Goal: Task Accomplishment & Management: Manage account settings

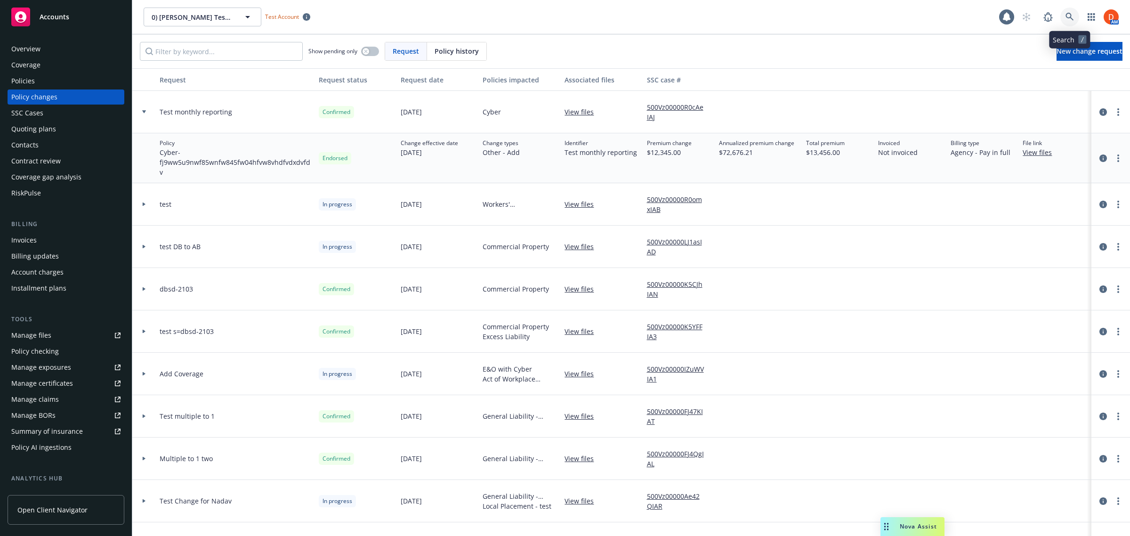
click at [1070, 18] on icon at bounding box center [1069, 17] width 8 height 8
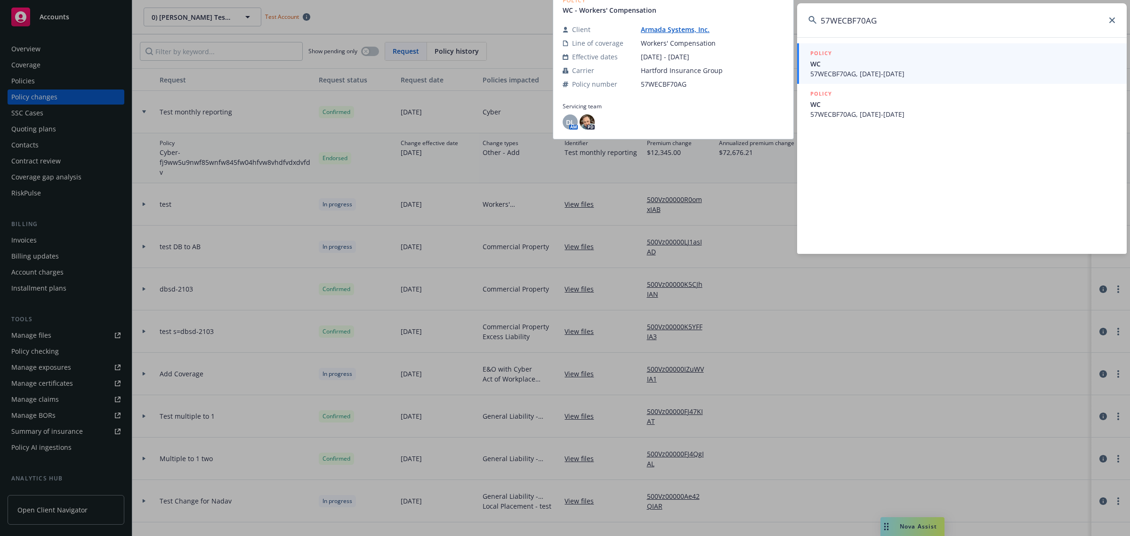
type input "57WECBF70AG"
click at [971, 58] on div "POLICY" at bounding box center [962, 53] width 305 height 10
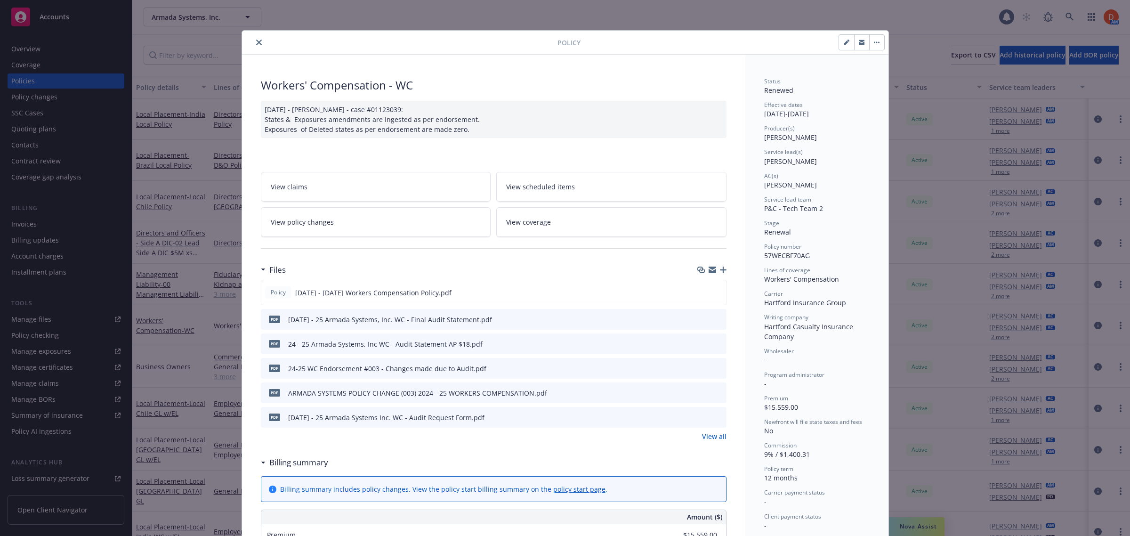
scroll to position [59, 0]
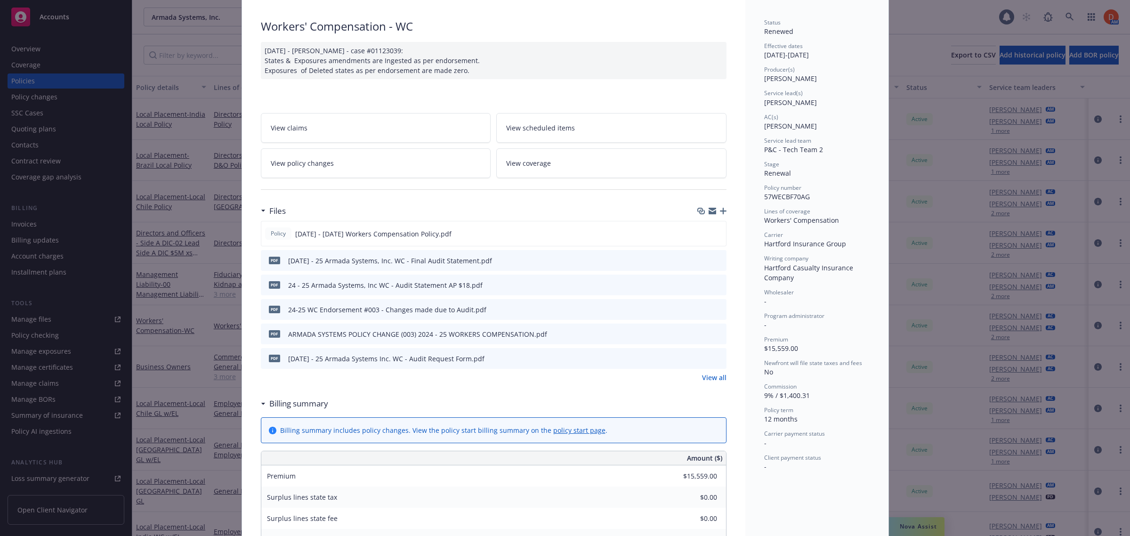
click at [714, 379] on link "View all" at bounding box center [714, 377] width 24 height 10
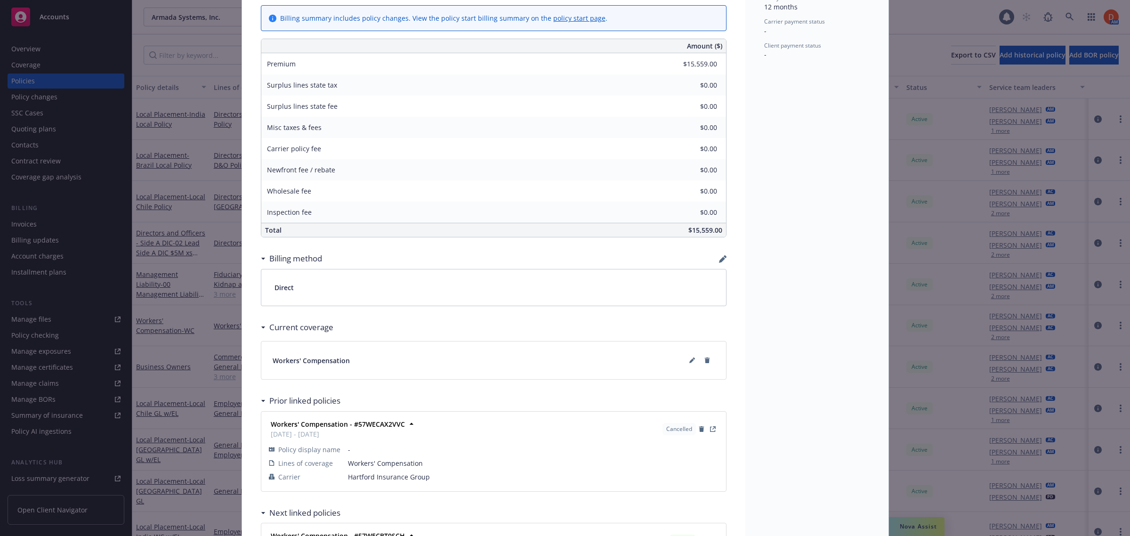
scroll to position [678, 0]
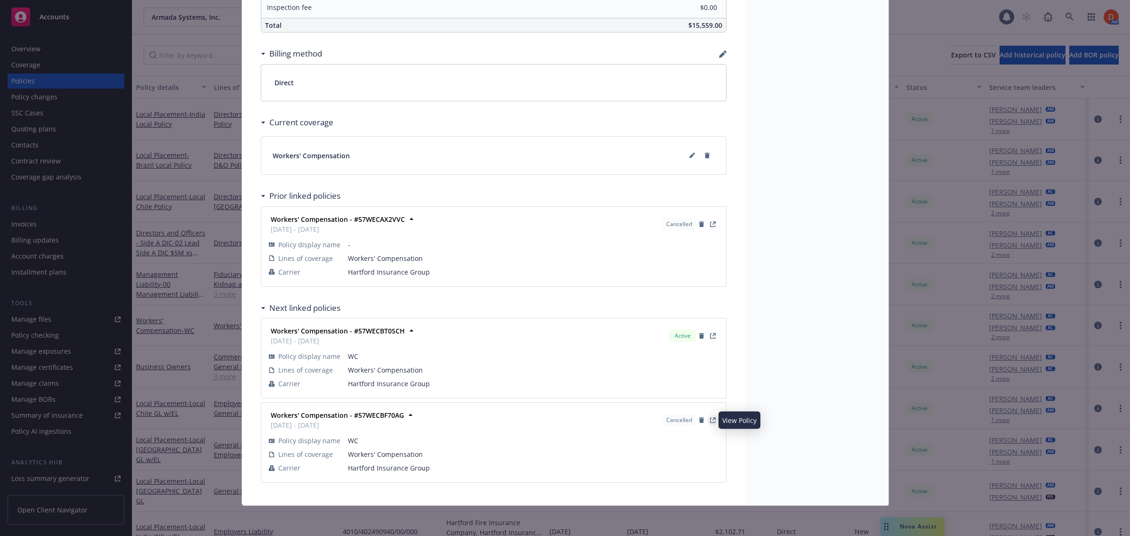
click at [710, 421] on icon "View Policy" at bounding box center [712, 420] width 5 height 5
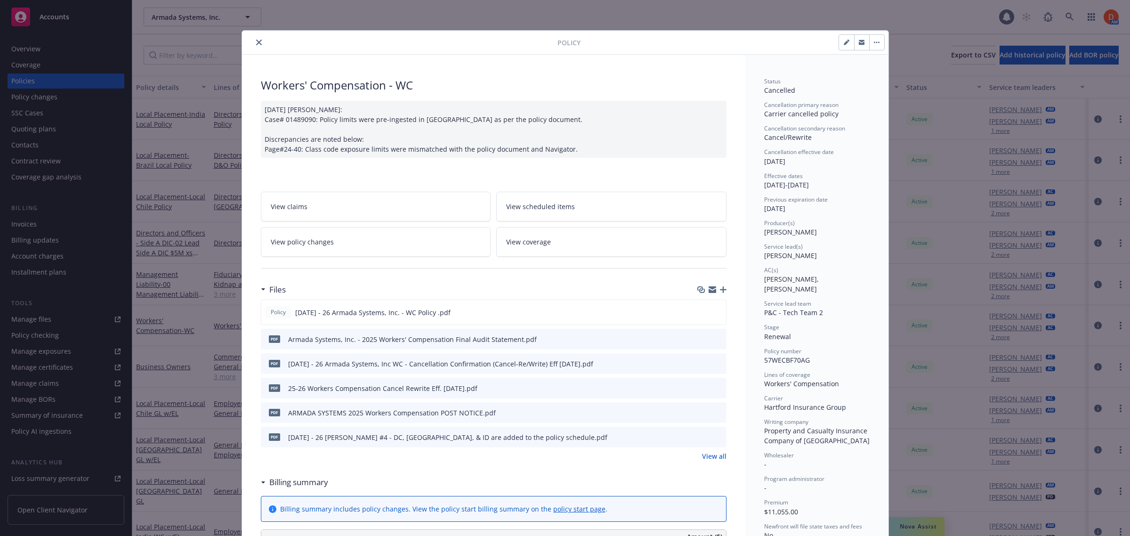
click at [253, 43] on button "close" at bounding box center [258, 42] width 11 height 11
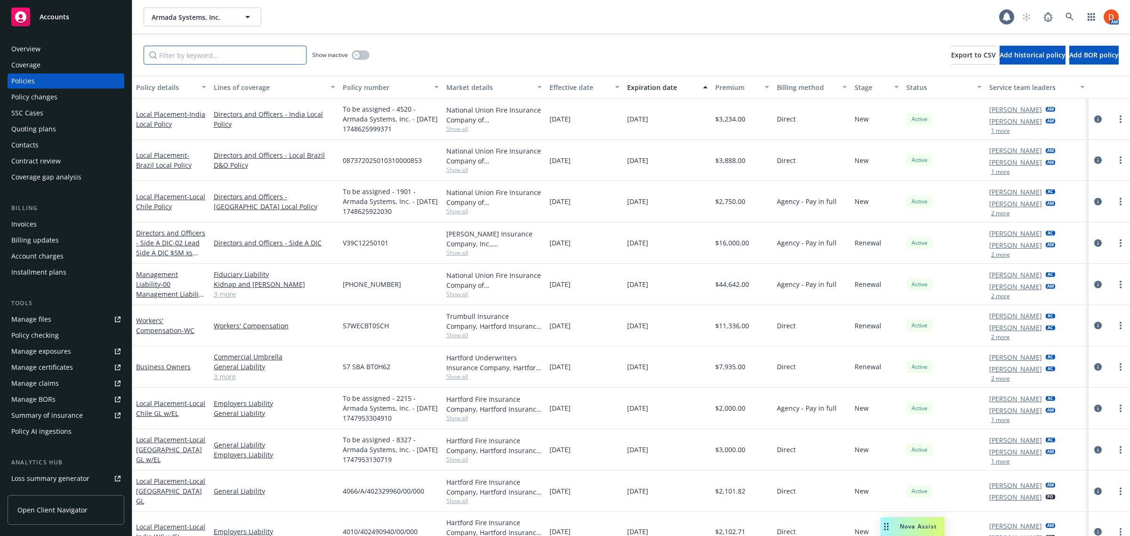
click at [214, 50] on input "Filter by keyword..." at bounding box center [225, 55] width 163 height 19
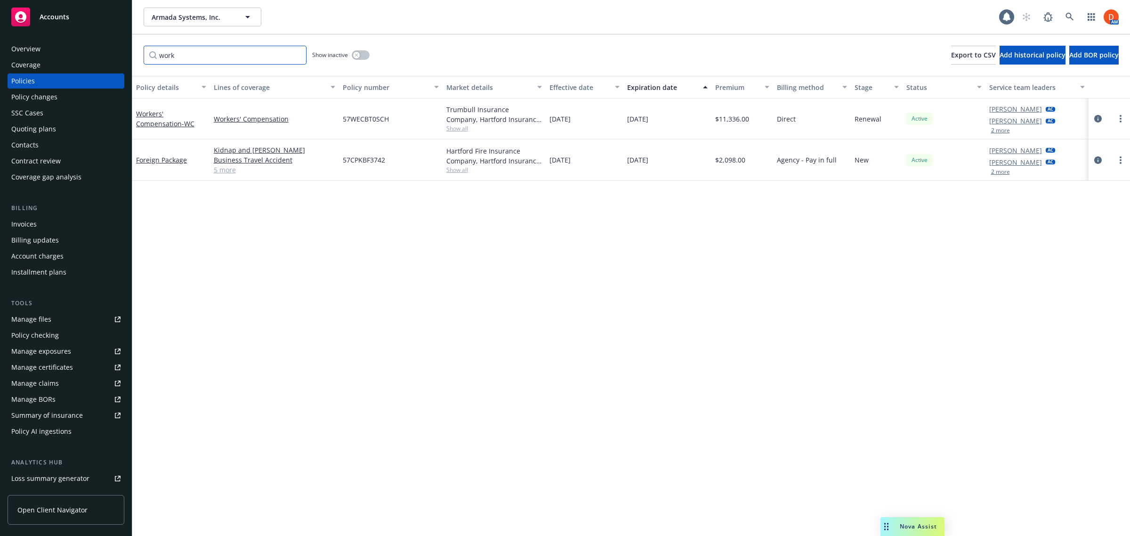
type input "work"
click at [354, 56] on icon "button" at bounding box center [356, 55] width 4 height 4
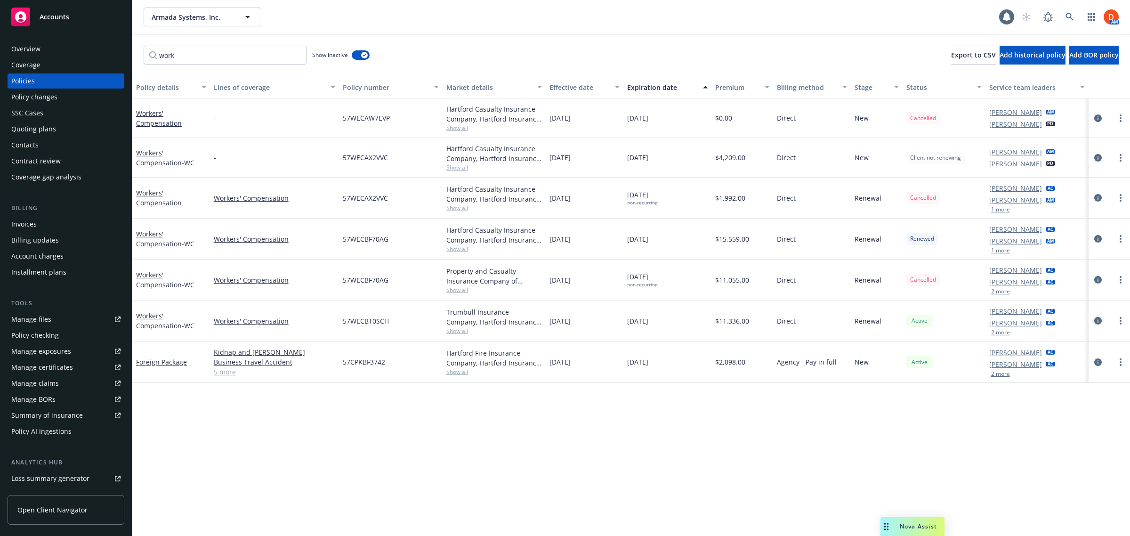
click at [1098, 320] on icon "circleInformation" at bounding box center [1098, 321] width 8 height 8
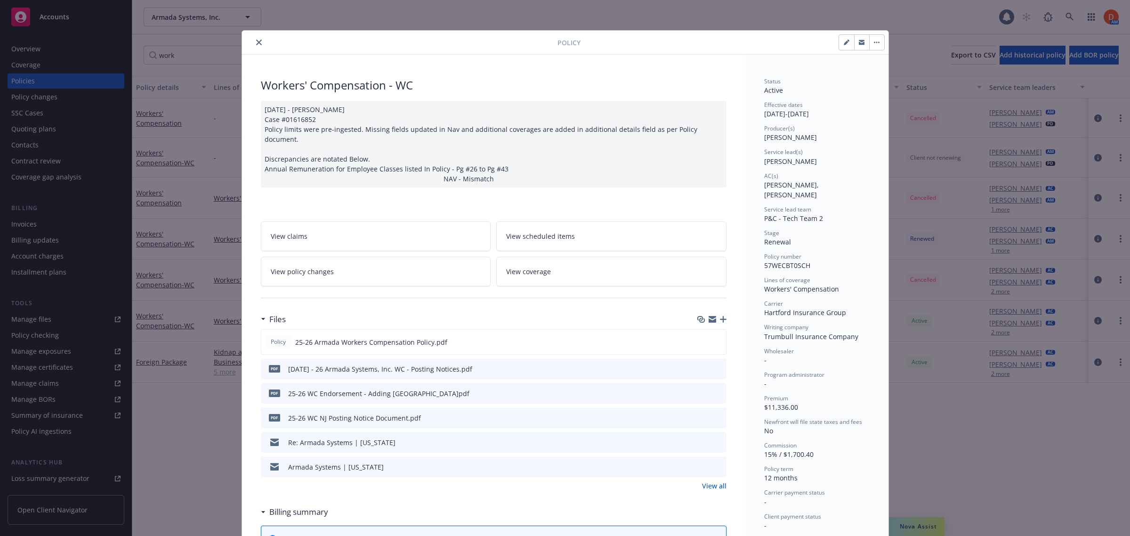
click at [872, 46] on button "button" at bounding box center [876, 42] width 15 height 15
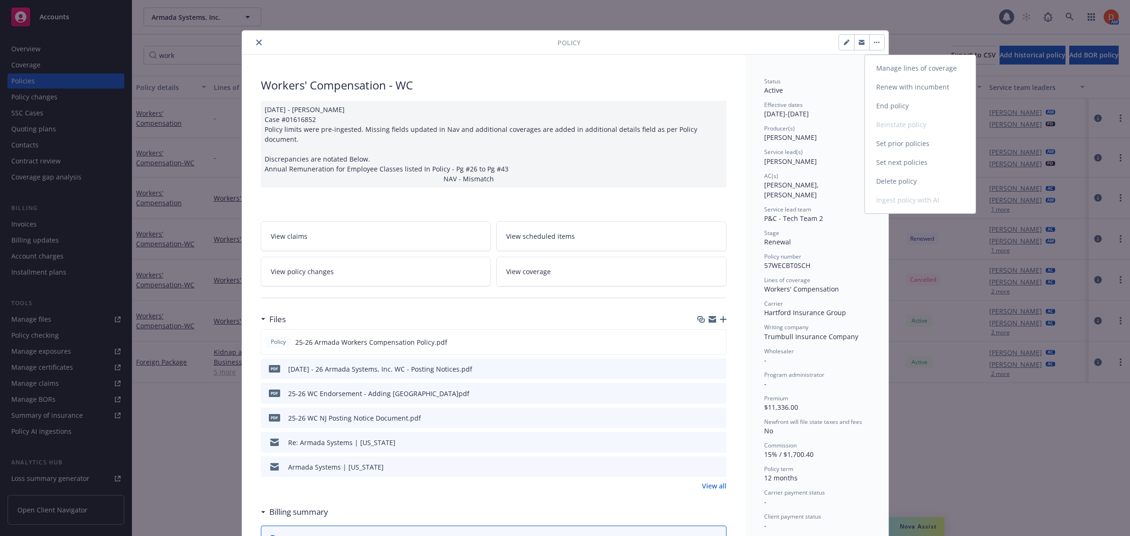
click at [918, 141] on link "Set prior policies" at bounding box center [920, 143] width 111 height 19
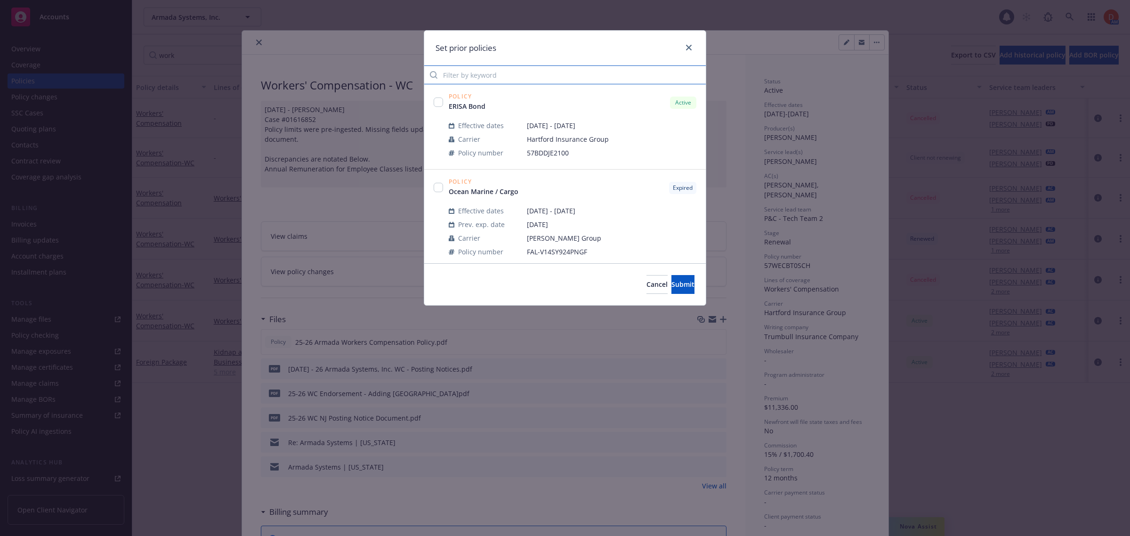
click at [502, 79] on input "Filter by keyword" at bounding box center [565, 74] width 282 height 19
type input "work"
click at [439, 100] on input "checkbox" at bounding box center [438, 101] width 9 height 9
click at [434, 102] on input "checkbox" at bounding box center [438, 101] width 9 height 9
checkbox input "false"
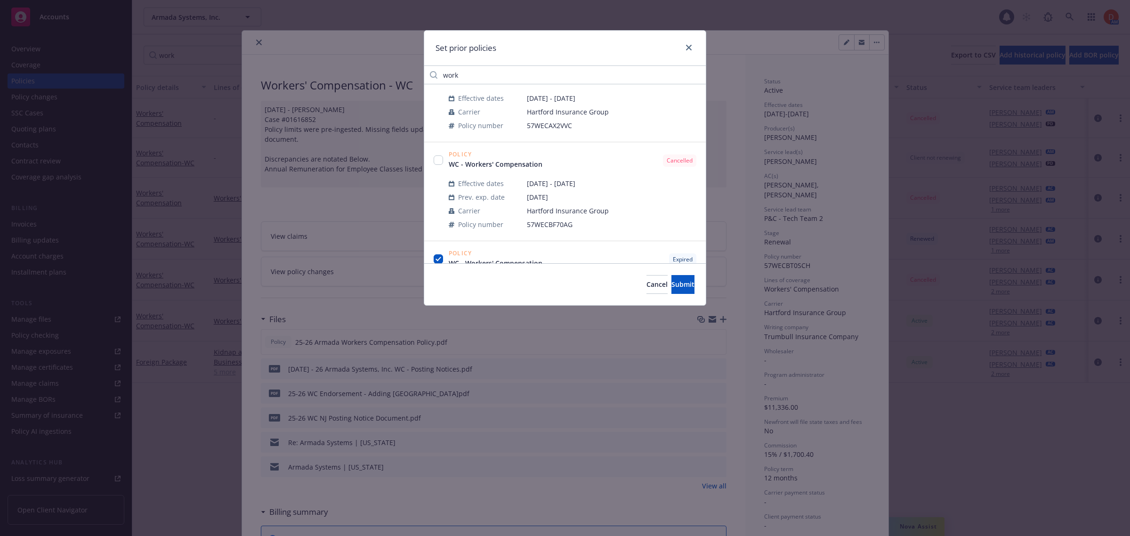
scroll to position [177, 0]
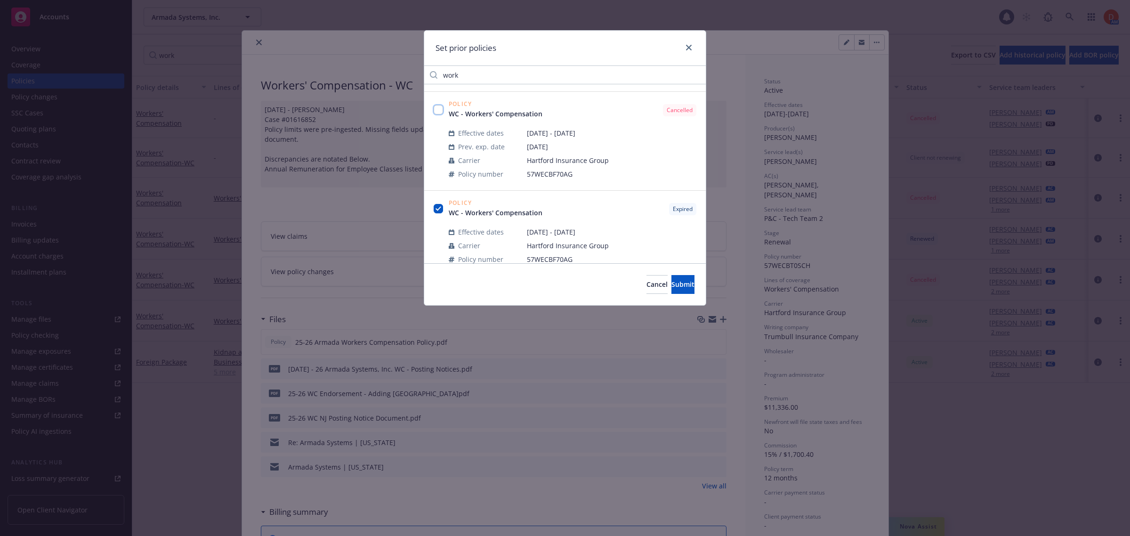
click at [438, 109] on input "checkbox" at bounding box center [438, 109] width 9 height 9
checkbox input "true"
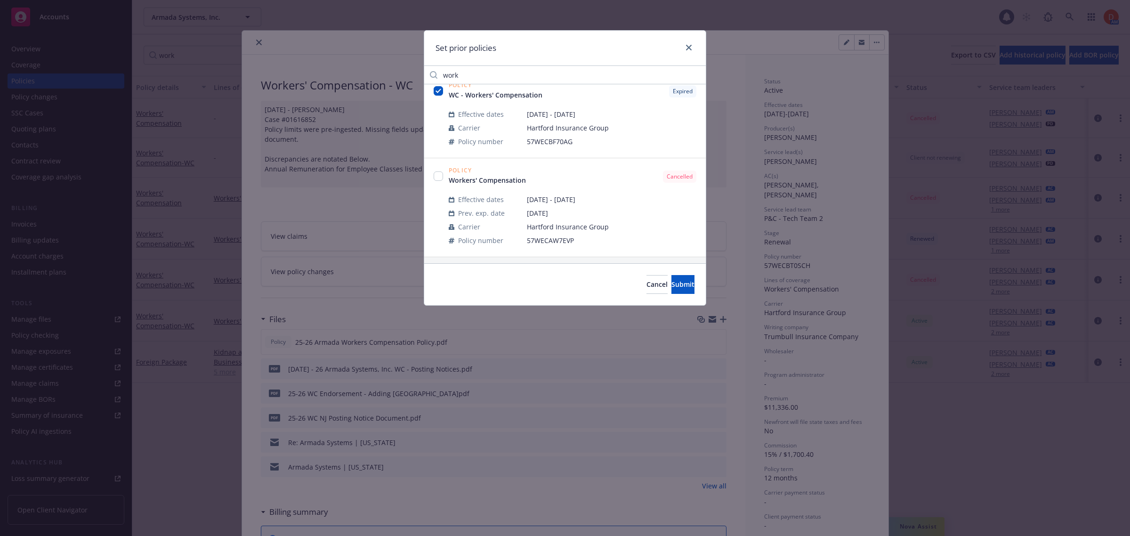
scroll to position [235, 0]
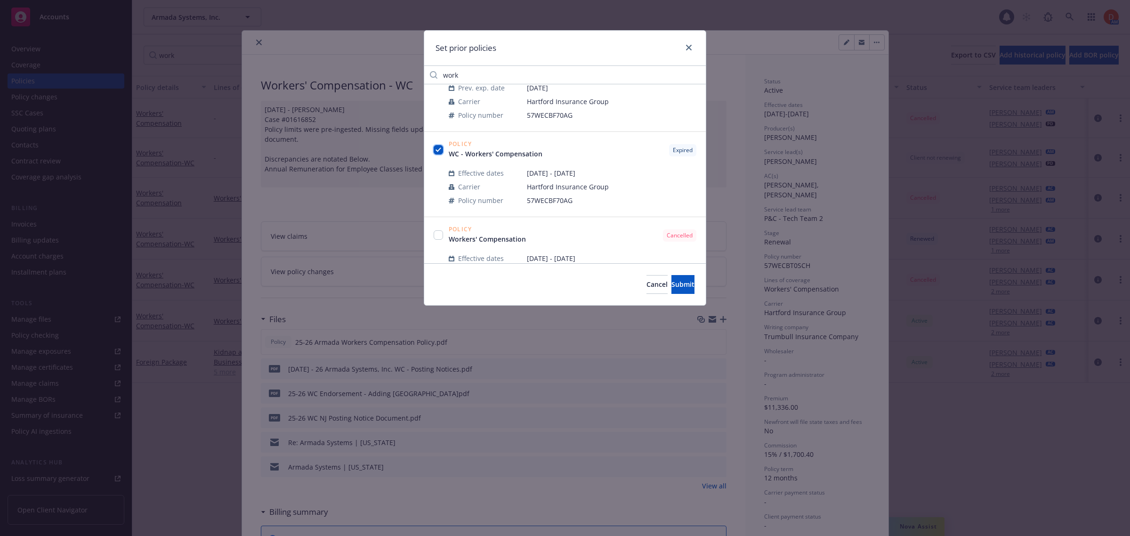
click at [438, 151] on input "checkbox" at bounding box center [438, 149] width 9 height 9
checkbox input "false"
click at [683, 286] on button "Submit" at bounding box center [682, 284] width 23 height 19
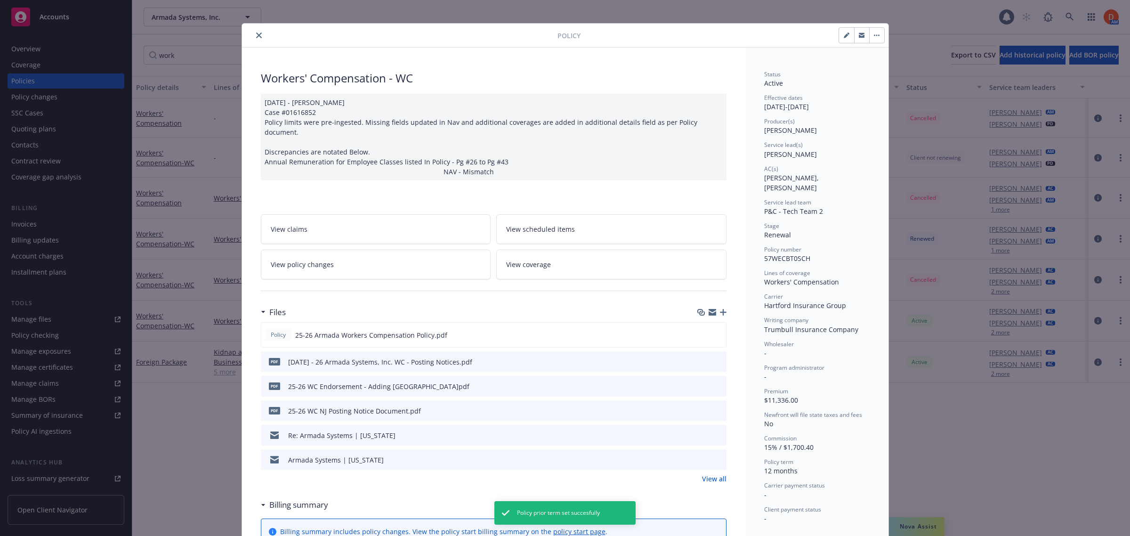
scroll to position [0, 0]
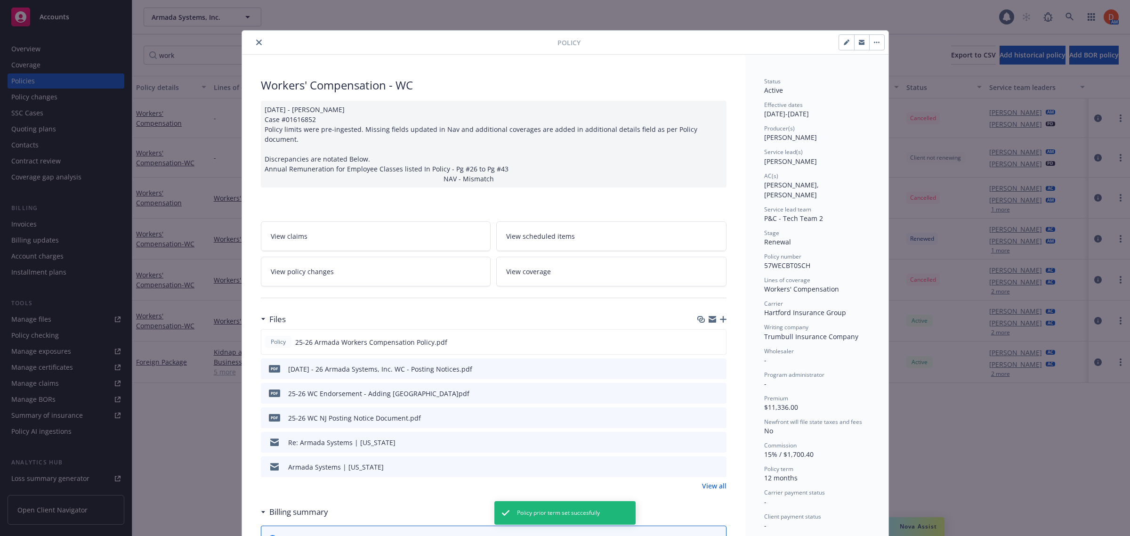
click at [256, 40] on icon "close" at bounding box center [259, 43] width 6 height 6
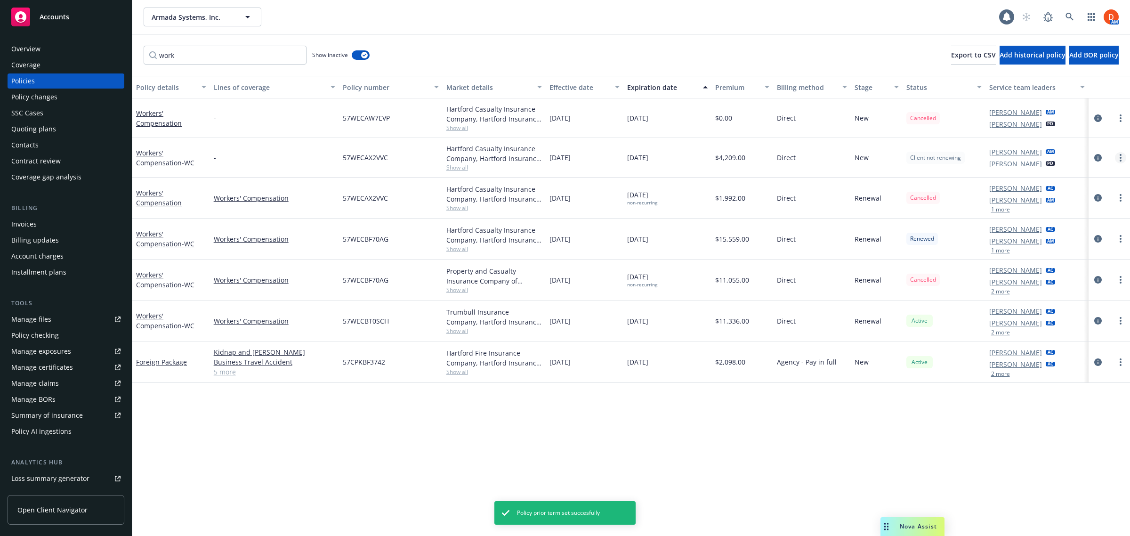
click at [1120, 159] on icon "more" at bounding box center [1120, 158] width 2 height 8
click at [1110, 180] on link "Manage lines of coverage" at bounding box center [1070, 177] width 111 height 19
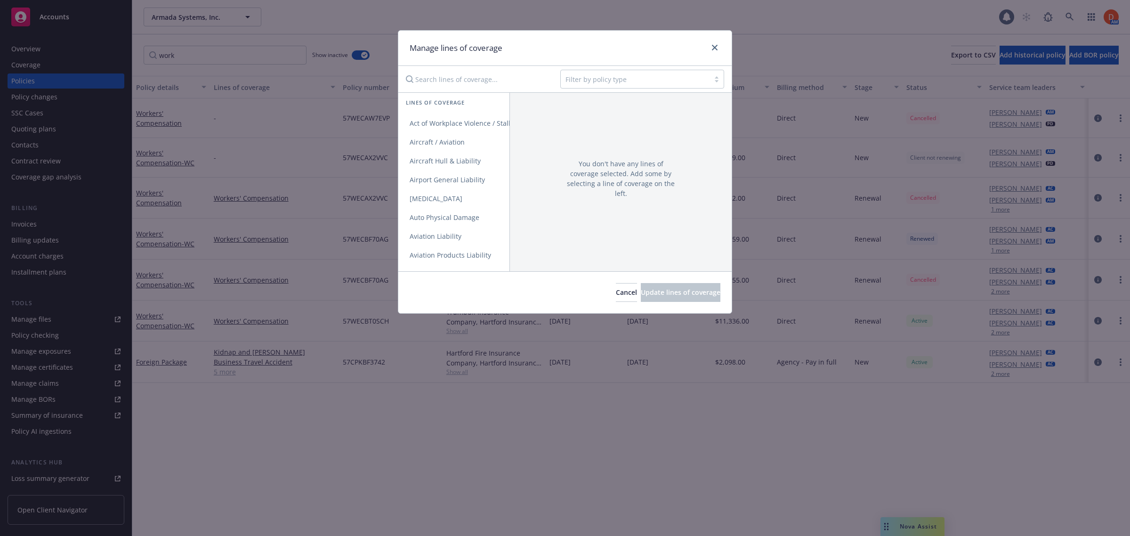
click at [445, 69] on div "Filter by policy type" at bounding box center [564, 79] width 333 height 26
click at [445, 72] on input "Search lines of coverage..." at bounding box center [476, 79] width 153 height 19
type input "work"
click at [454, 120] on span "Workers' Compensation" at bounding box center [446, 123] width 97 height 9
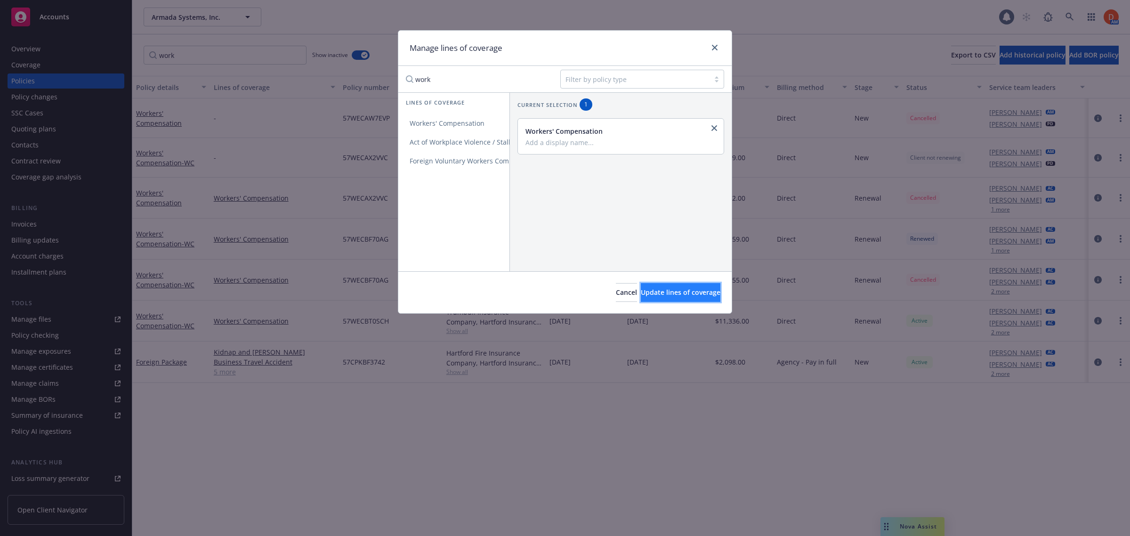
click at [641, 290] on span "Update lines of coverage" at bounding box center [681, 292] width 80 height 9
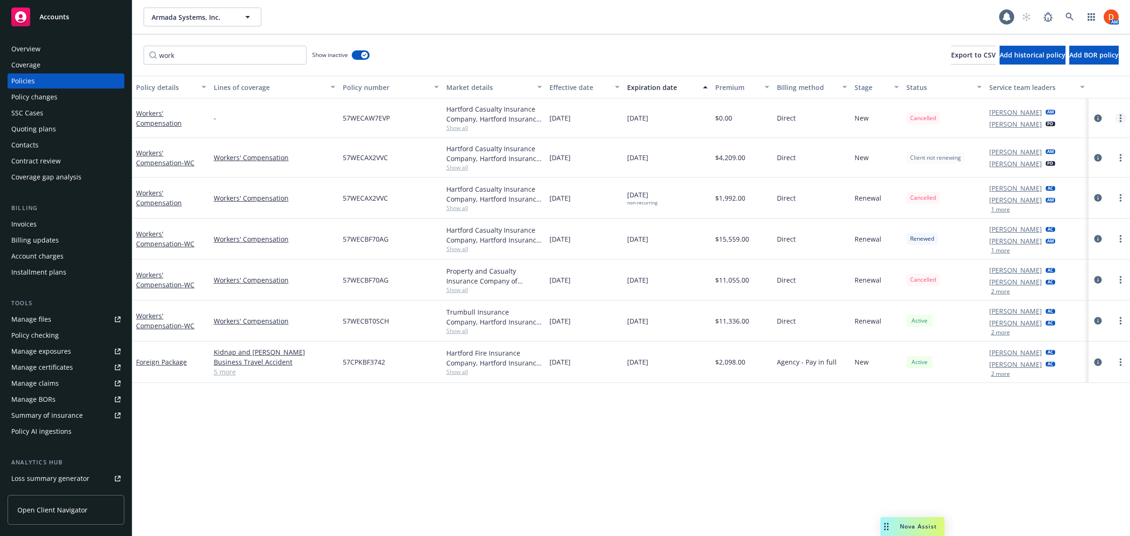
click at [1118, 121] on link "more" at bounding box center [1120, 118] width 11 height 11
click at [1074, 139] on link "Manage lines of coverage" at bounding box center [1070, 137] width 111 height 19
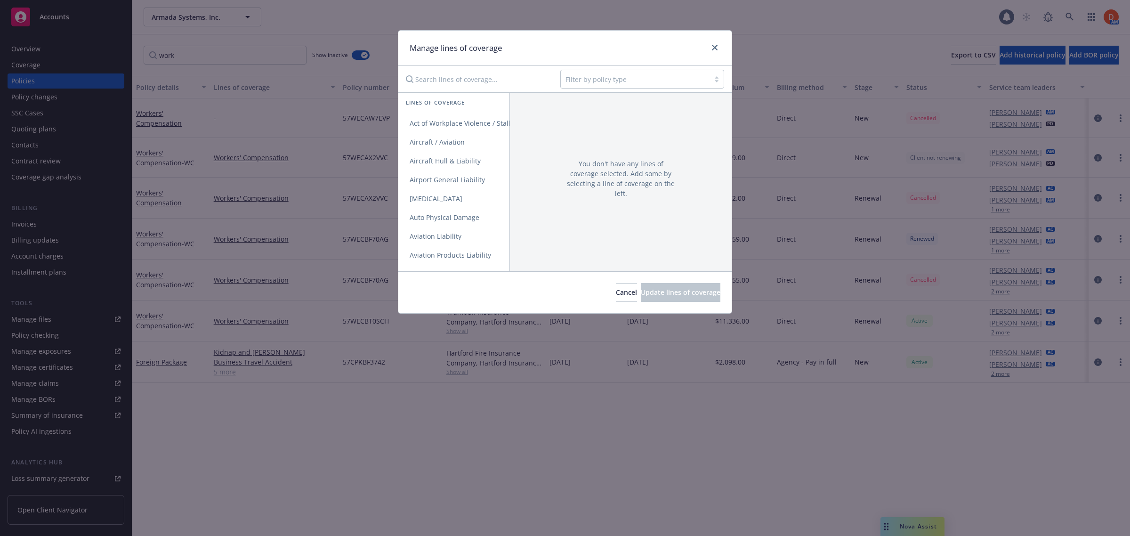
click at [478, 85] on input "Search lines of coverage..." at bounding box center [476, 79] width 153 height 19
type input "work"
click at [488, 124] on span "Workers' Compensation" at bounding box center [446, 123] width 97 height 9
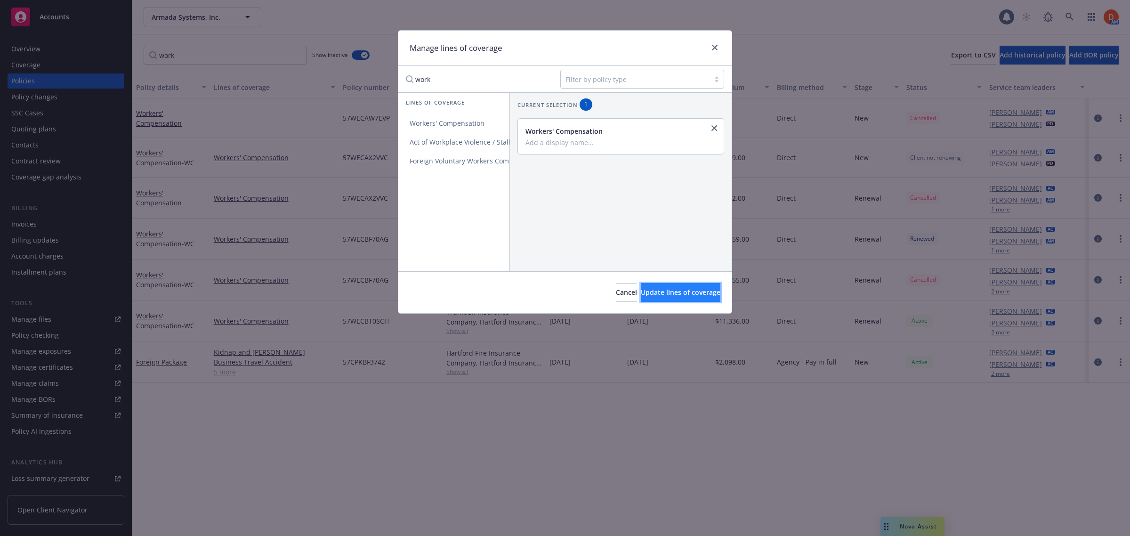
click at [653, 298] on button "Update lines of coverage" at bounding box center [681, 292] width 80 height 19
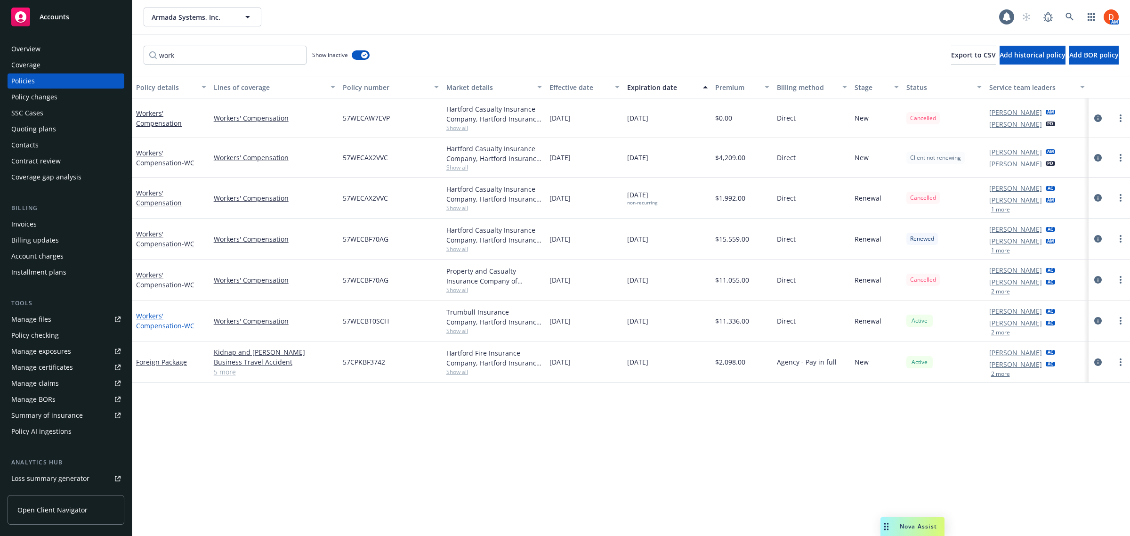
click at [146, 318] on link "Workers' Compensation - WC" at bounding box center [165, 320] width 58 height 19
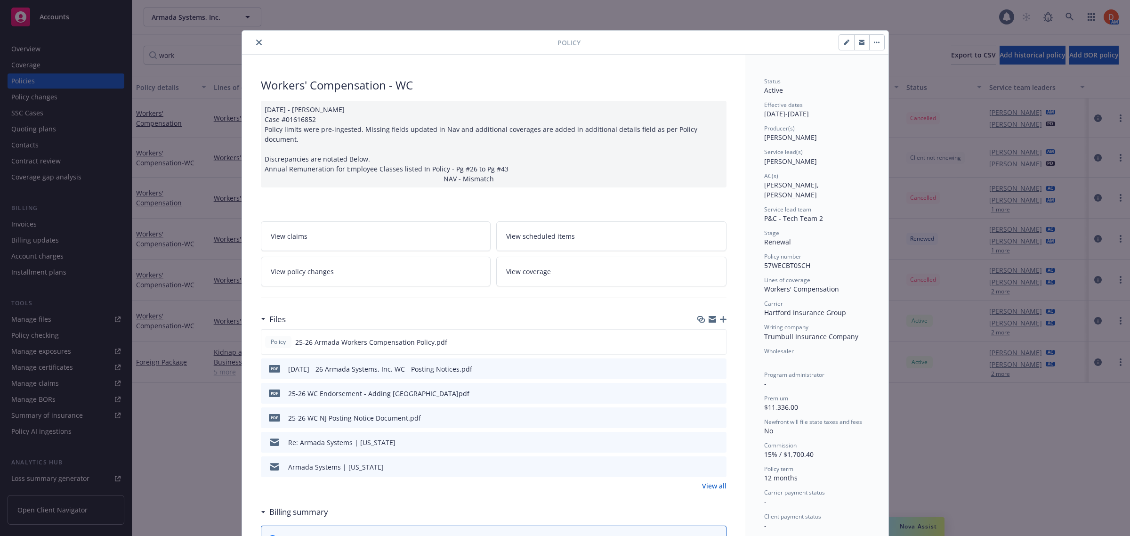
scroll to position [28, 0]
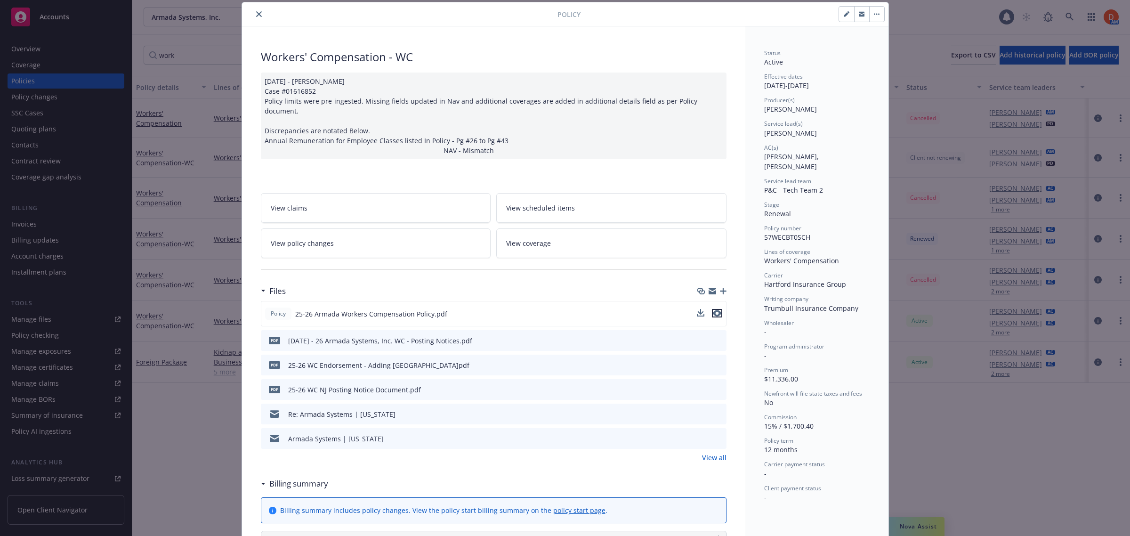
click at [714, 310] on icon "preview file" at bounding box center [717, 313] width 8 height 7
